Goal: Information Seeking & Learning: Find specific fact

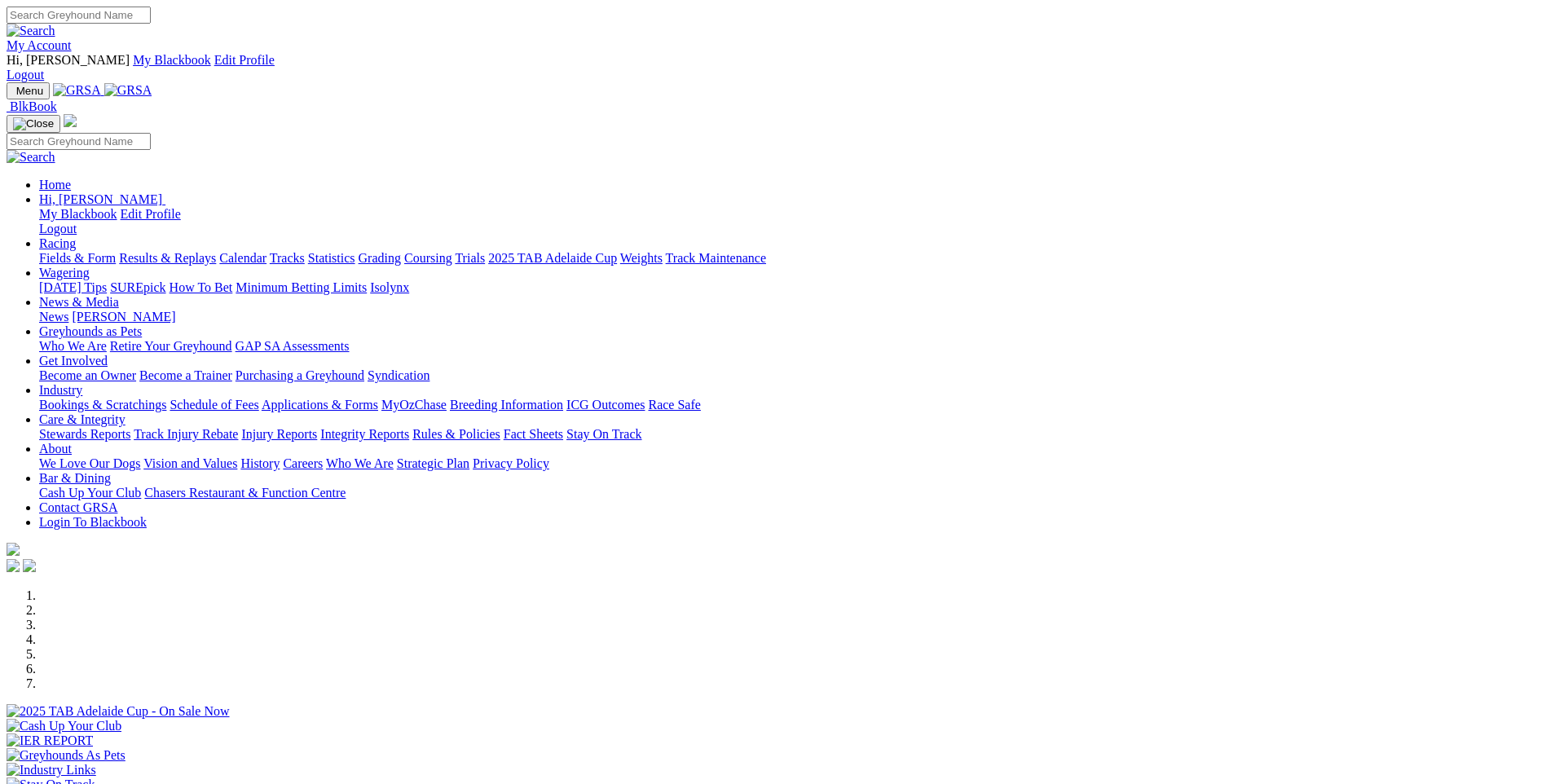
scroll to position [489, 0]
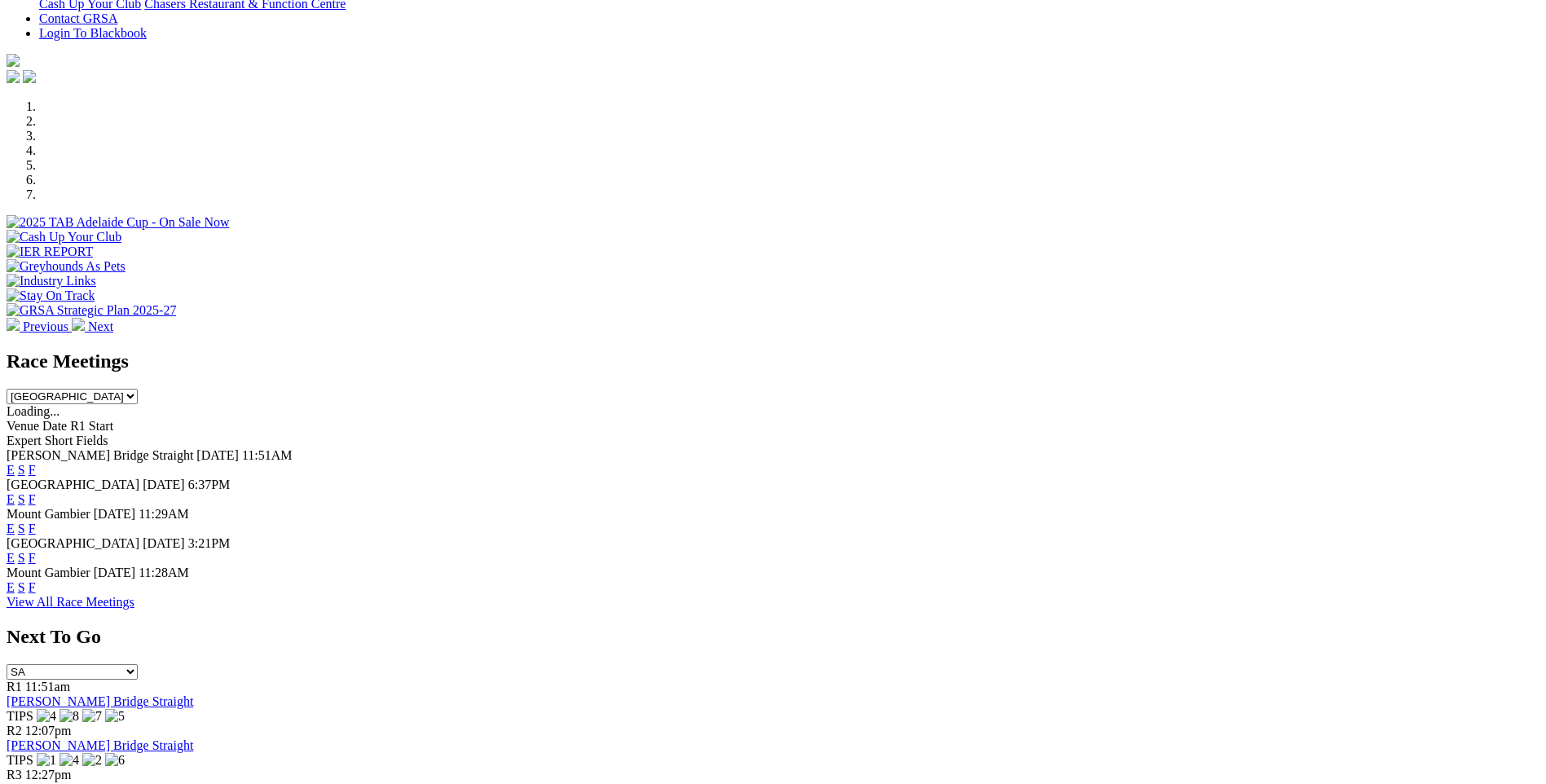
click at [36, 580] on link "F" at bounding box center [32, 587] width 7 height 14
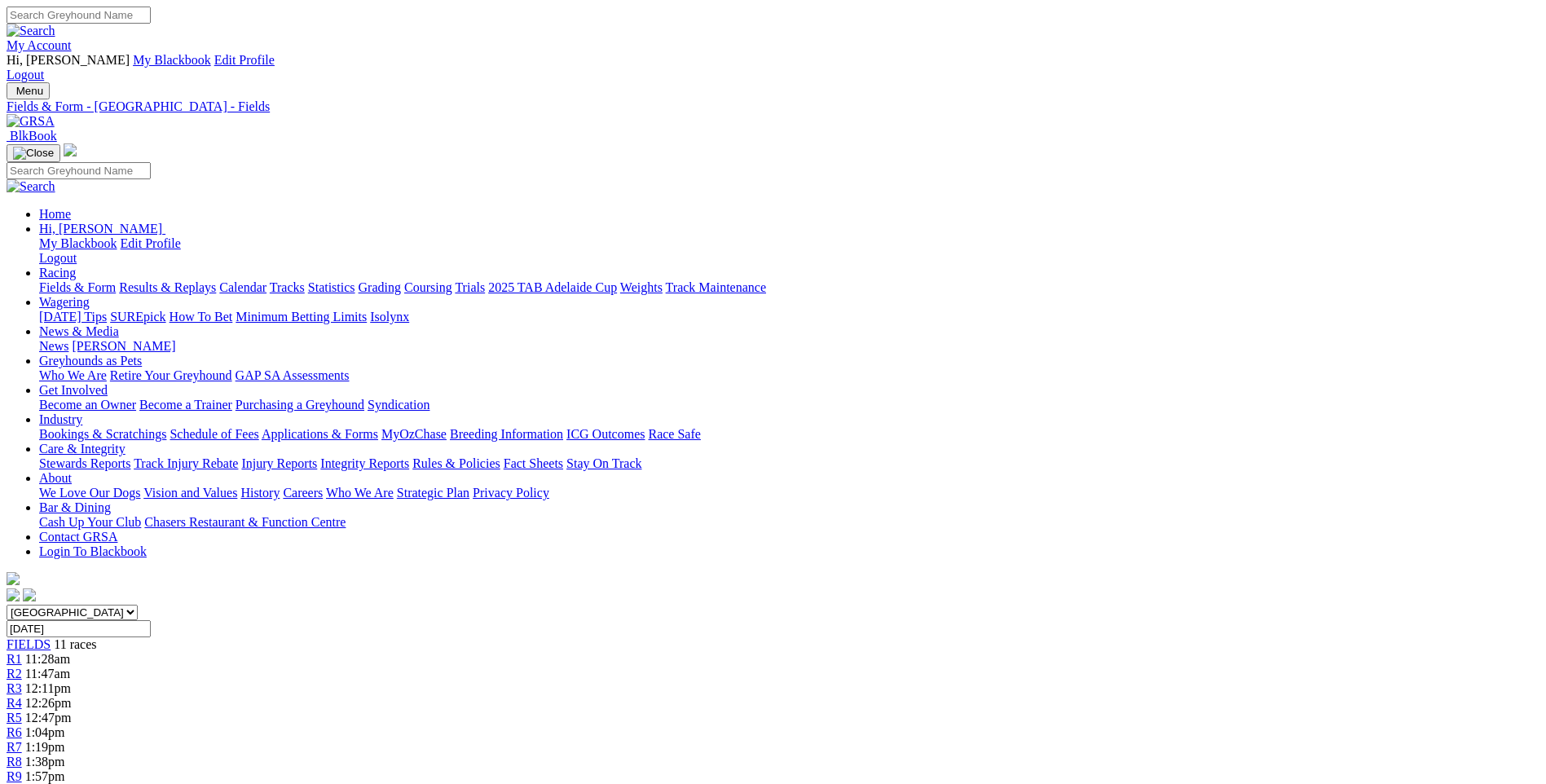
click at [22, 681] on span "R3" at bounding box center [14, 688] width 16 height 14
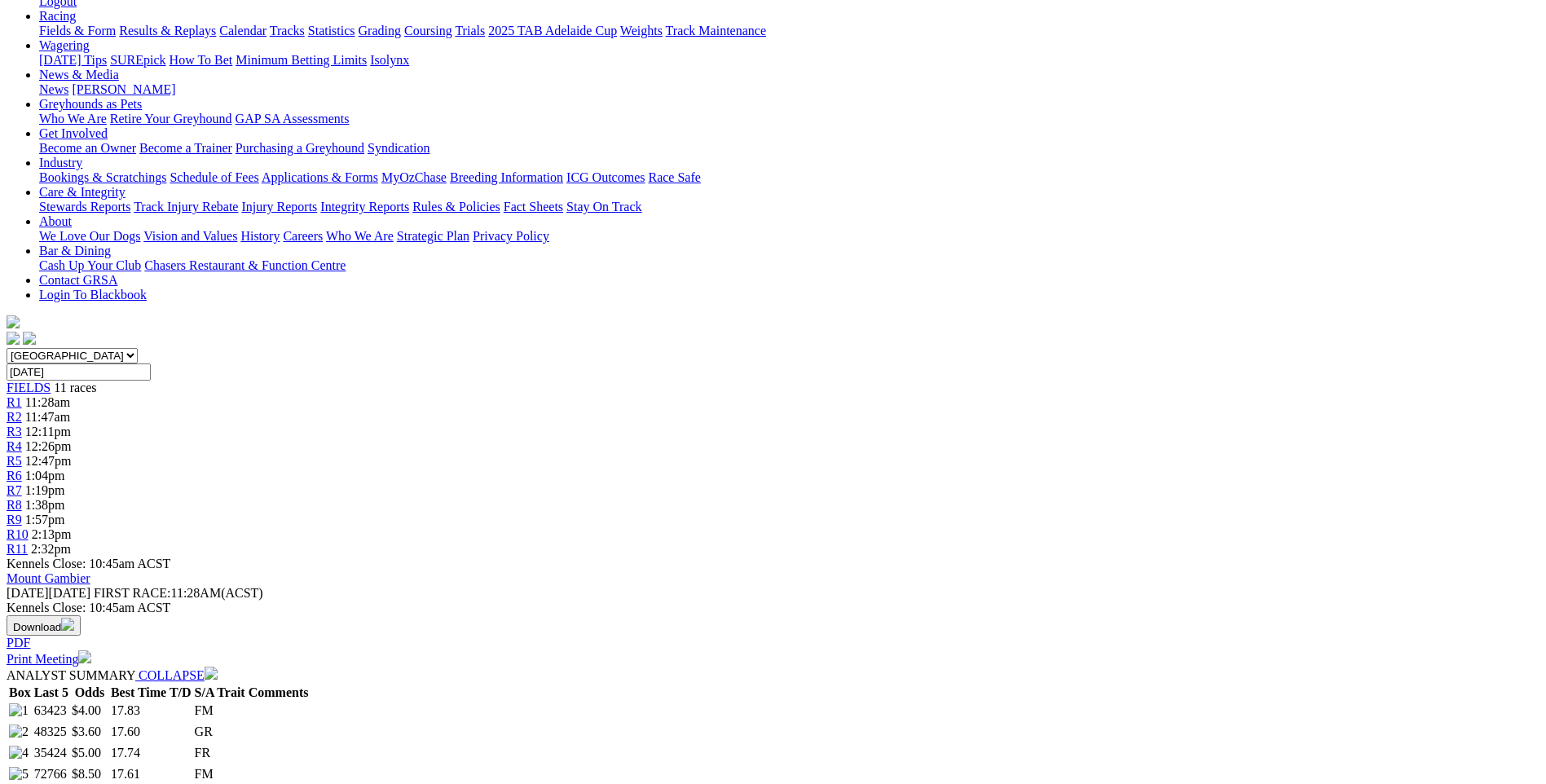
scroll to position [245, 0]
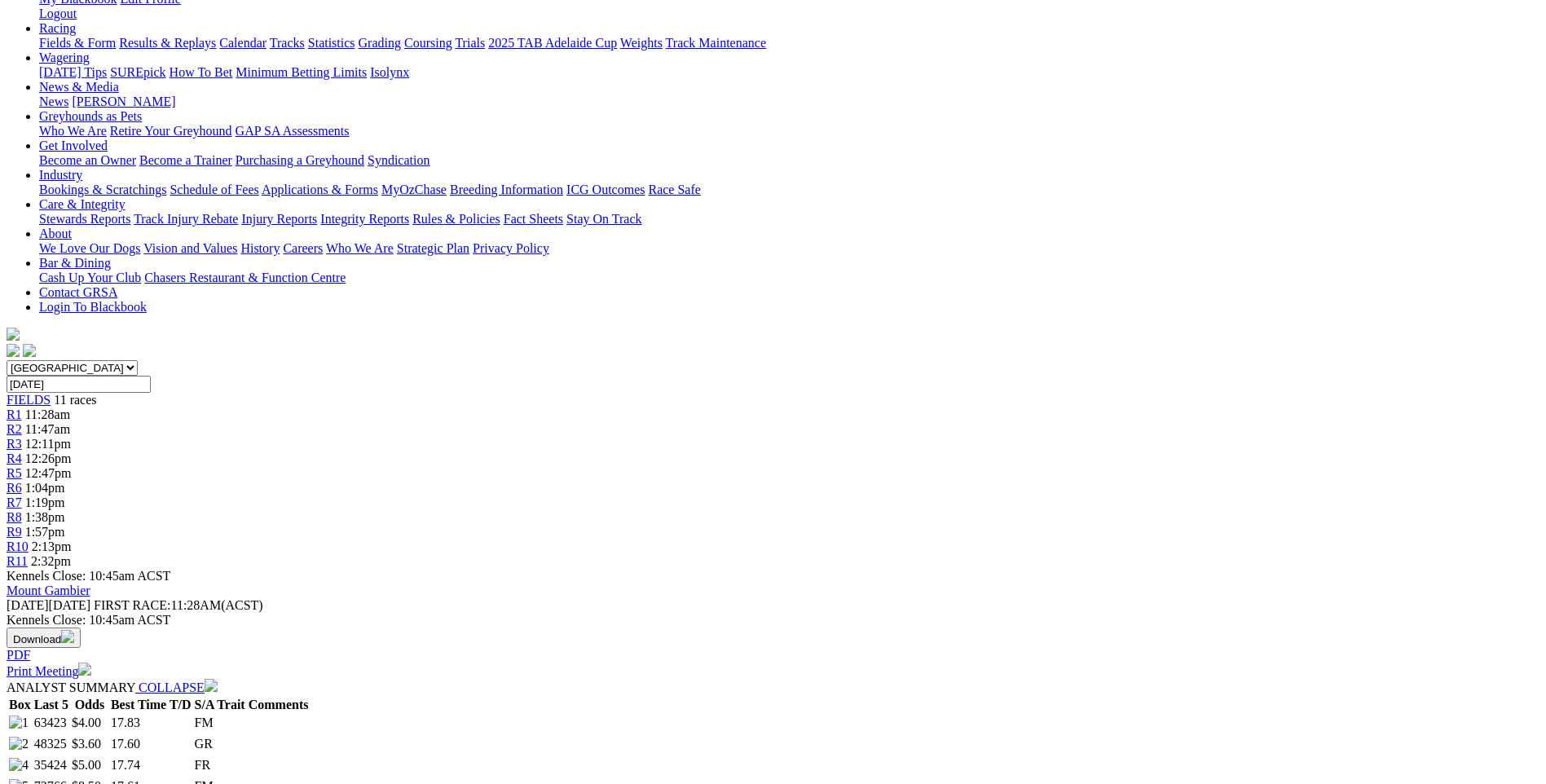
click at [22, 510] on span "R8" at bounding box center [14, 517] width 16 height 14
